Goal: Contribute content: Add original content to the website for others to see

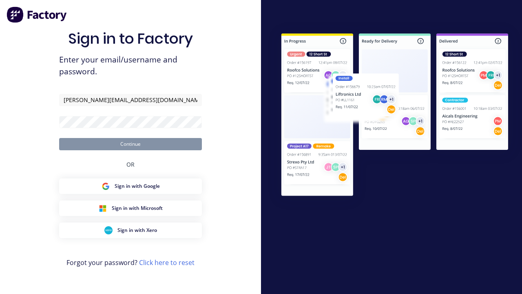
type input "[PERSON_NAME][EMAIL_ADDRESS][DOMAIN_NAME]"
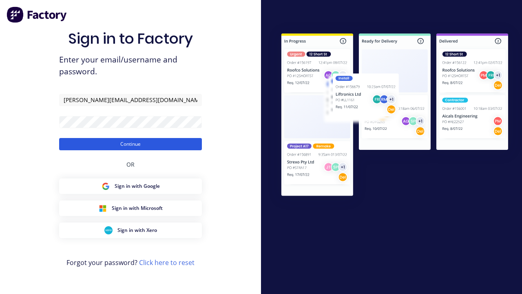
click at [131, 144] on button "Continue" at bounding box center [130, 144] width 143 height 12
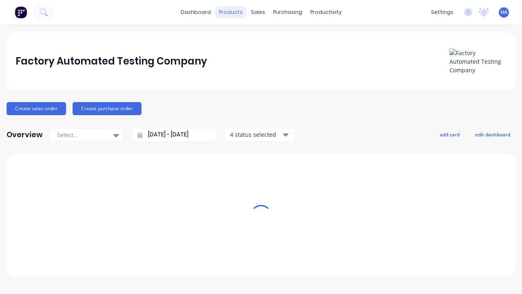
click at [234, 12] on div "products" at bounding box center [231, 12] width 32 height 12
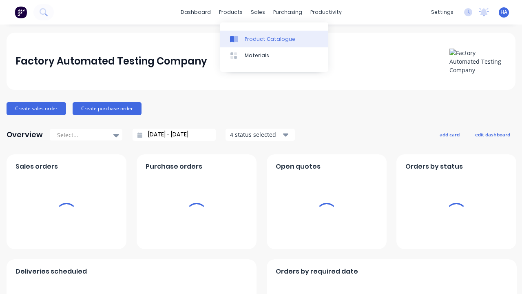
click at [274, 39] on div "Product Catalogue" at bounding box center [270, 39] width 51 height 7
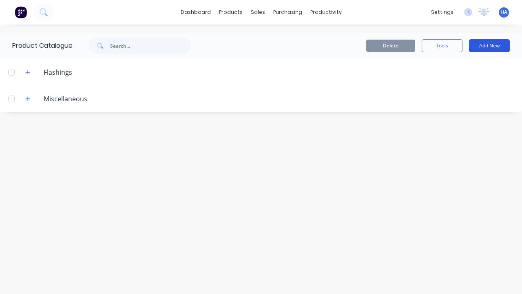
click at [490, 46] on button "Add New" at bounding box center [489, 45] width 41 height 13
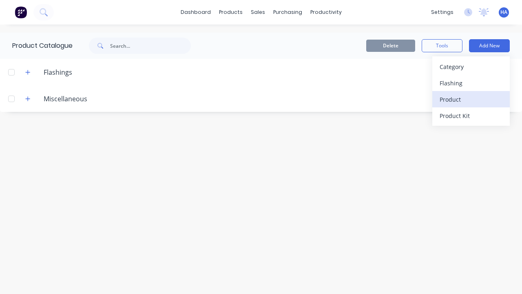
click at [471, 99] on div "Product" at bounding box center [471, 99] width 63 height 12
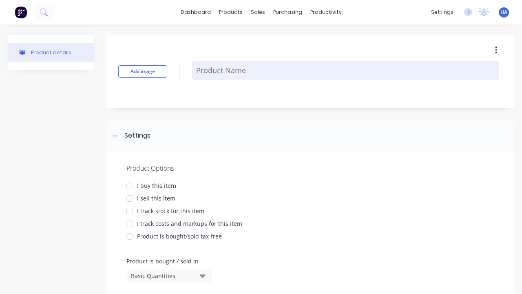
click at [346, 70] on textarea at bounding box center [345, 70] width 307 height 19
type textarea "x"
type textarea "Test Product Name"
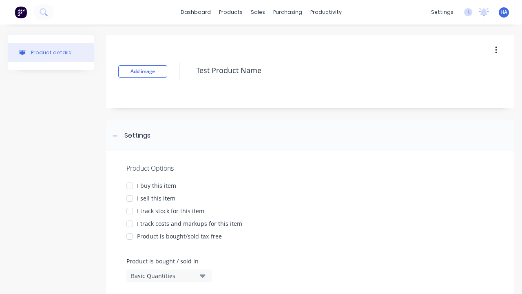
click at [130, 185] on div at bounding box center [130, 186] width 16 height 16
click at [130, 198] on div at bounding box center [130, 198] width 16 height 16
type textarea "x"
type textarea "Test Product Name"
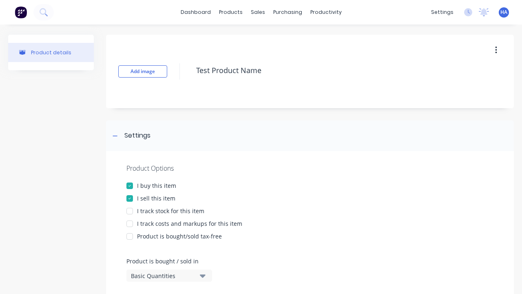
type textarea "x"
type textarea "Test Product Name"
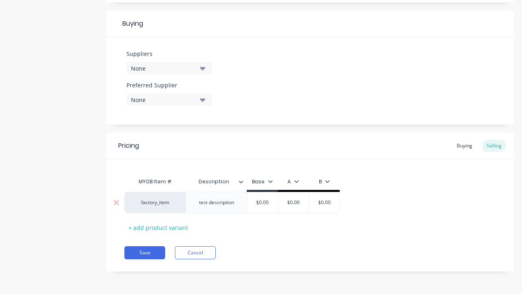
click at [293, 202] on input "text" at bounding box center [293, 202] width 41 height 7
type textarea "x"
type input "$0.00"
type textarea "x"
type input "100"
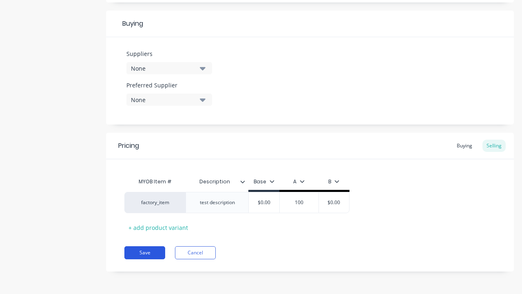
click at [145, 253] on button "Save" at bounding box center [144, 252] width 41 height 13
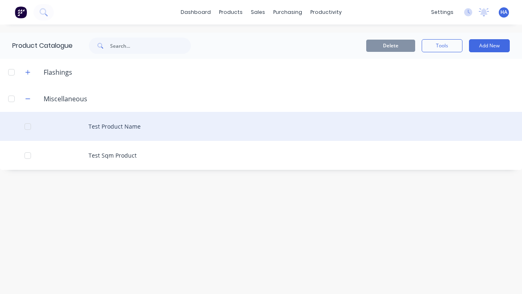
click at [261, 126] on div "Test Product Name" at bounding box center [261, 126] width 522 height 29
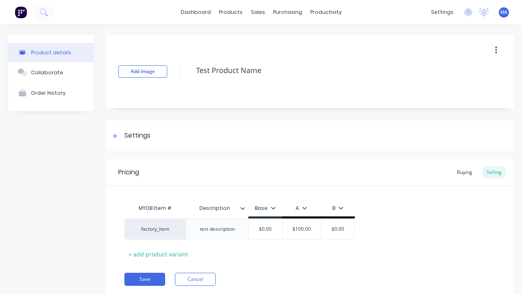
click at [496, 50] on icon "button" at bounding box center [497, 50] width 2 height 7
click at [467, 88] on div "Delete" at bounding box center [467, 88] width 63 height 12
type textarea "x"
